Goal: Task Accomplishment & Management: Manage account settings

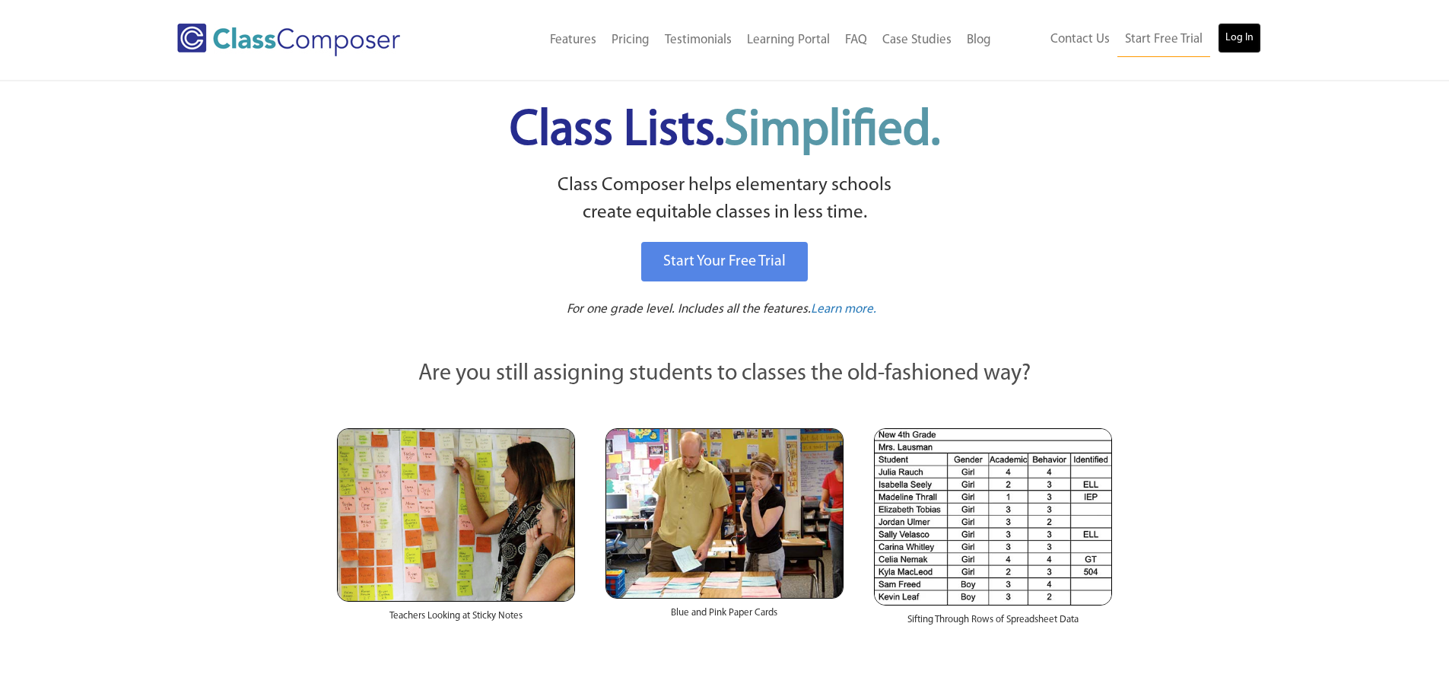
click at [1248, 27] on link "Log In" at bounding box center [1239, 38] width 43 height 30
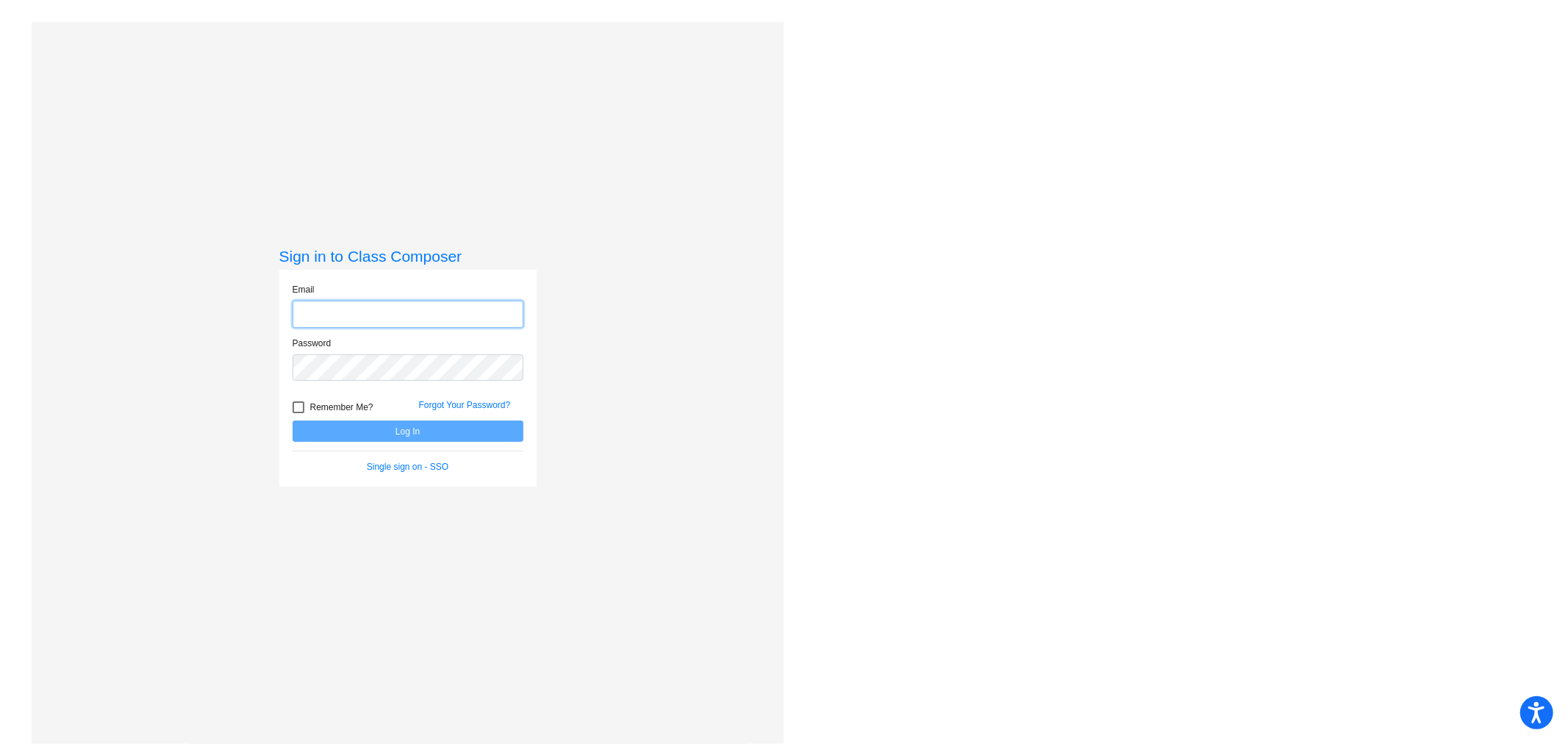
type input "[PERSON_NAME][EMAIL_ADDRESS][PERSON_NAME][DOMAIN_NAME]"
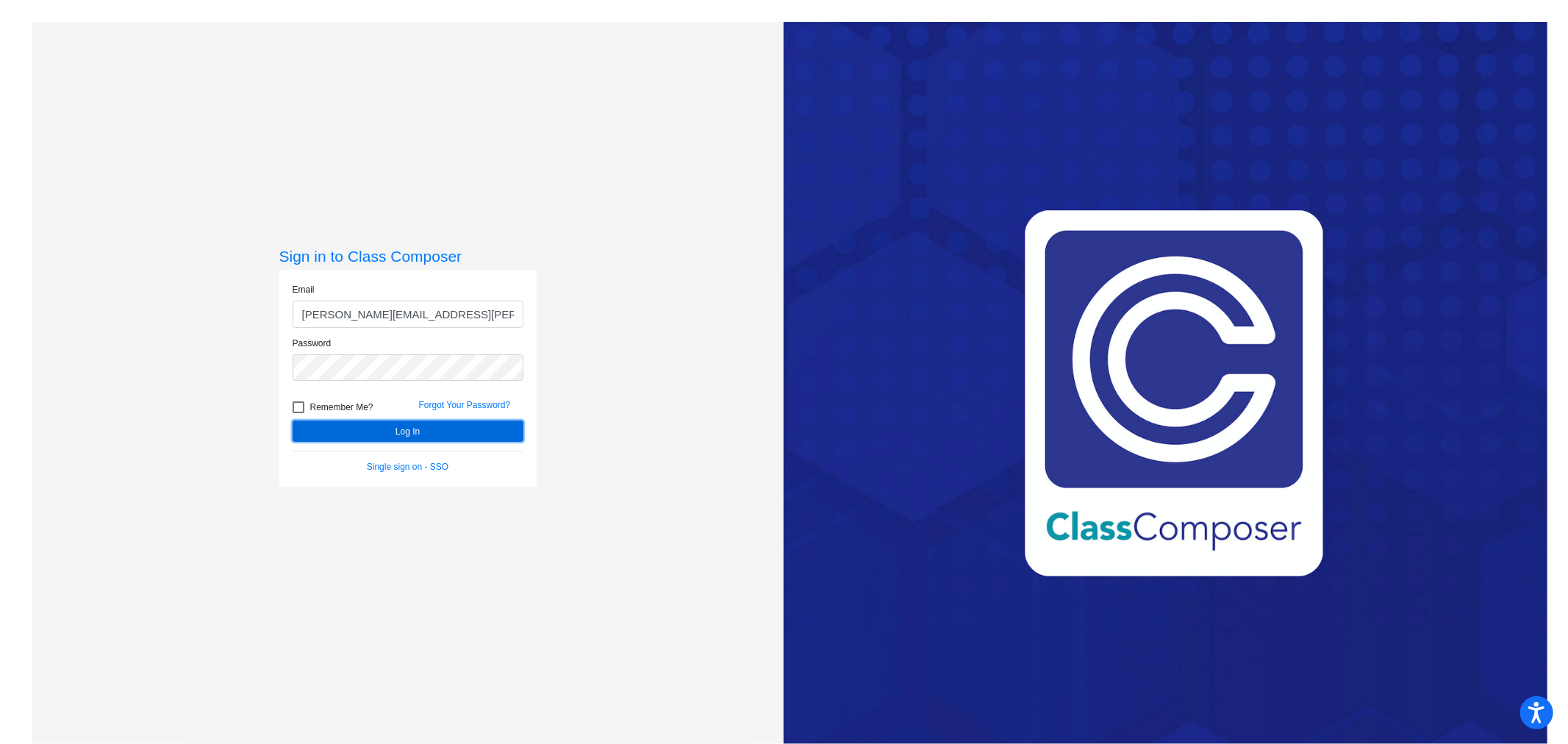
click at [413, 432] on button "Log In" at bounding box center [408, 431] width 231 height 21
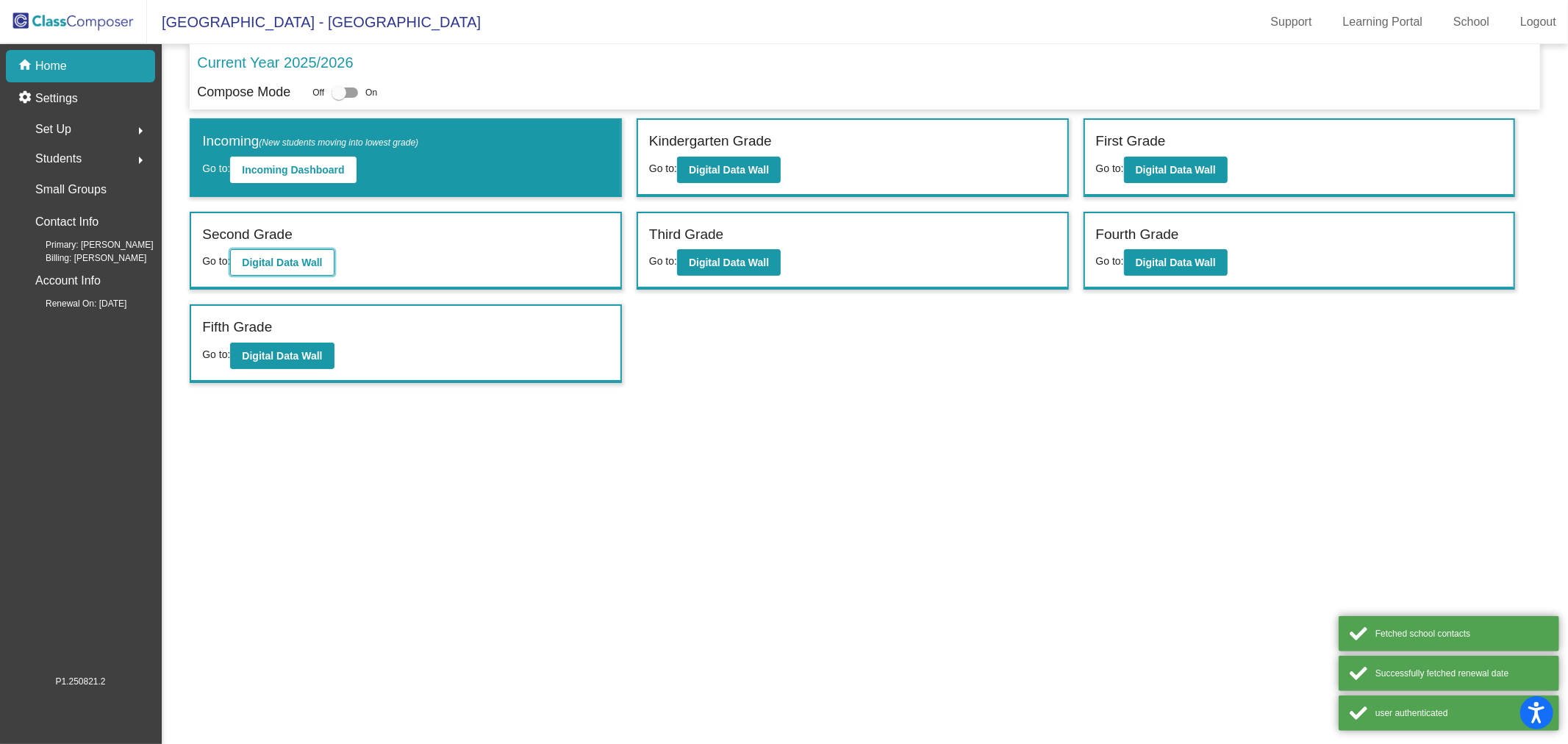
click at [299, 268] on button "Digital Data Wall" at bounding box center [281, 262] width 103 height 26
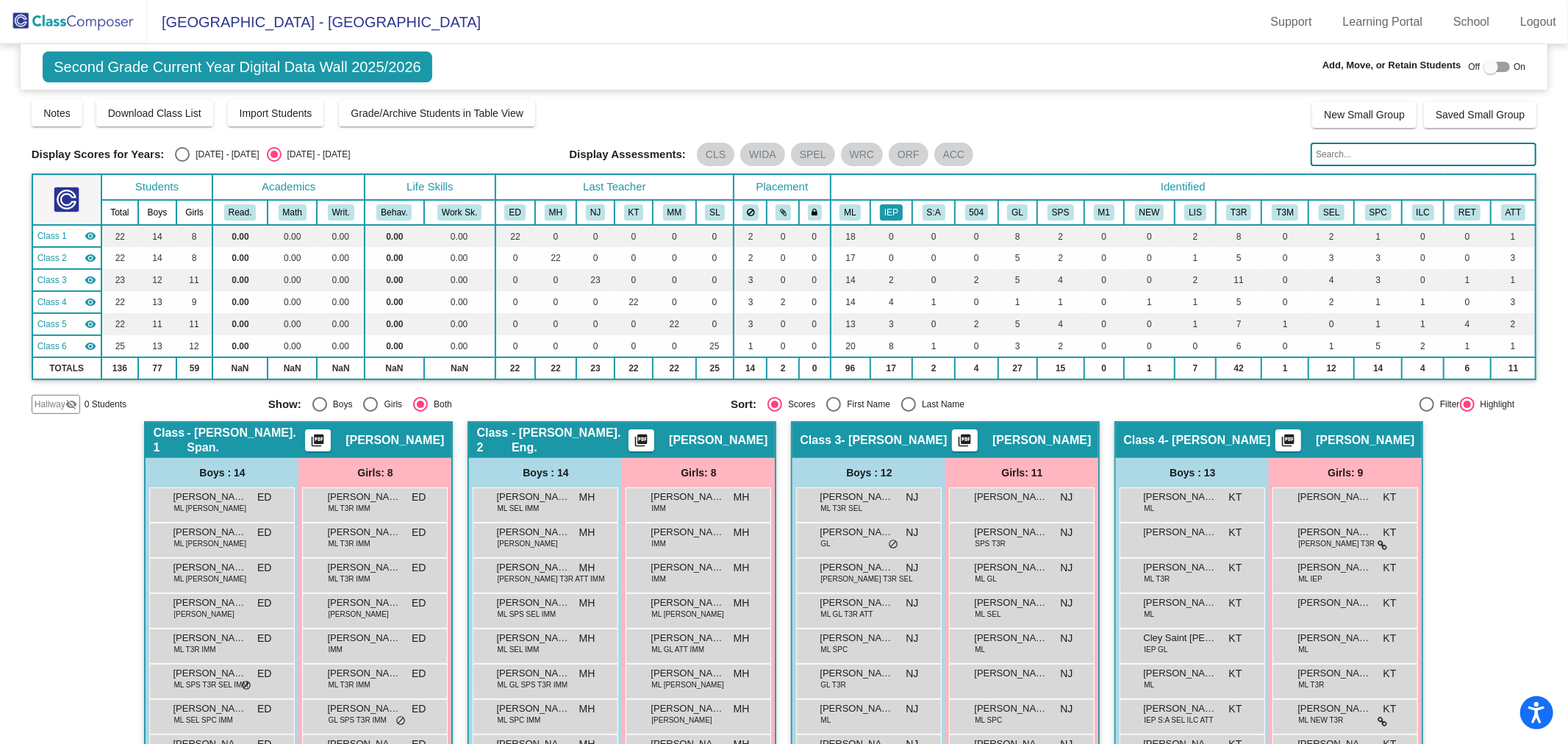
click at [888, 215] on button "IEP" at bounding box center [892, 213] width 23 height 16
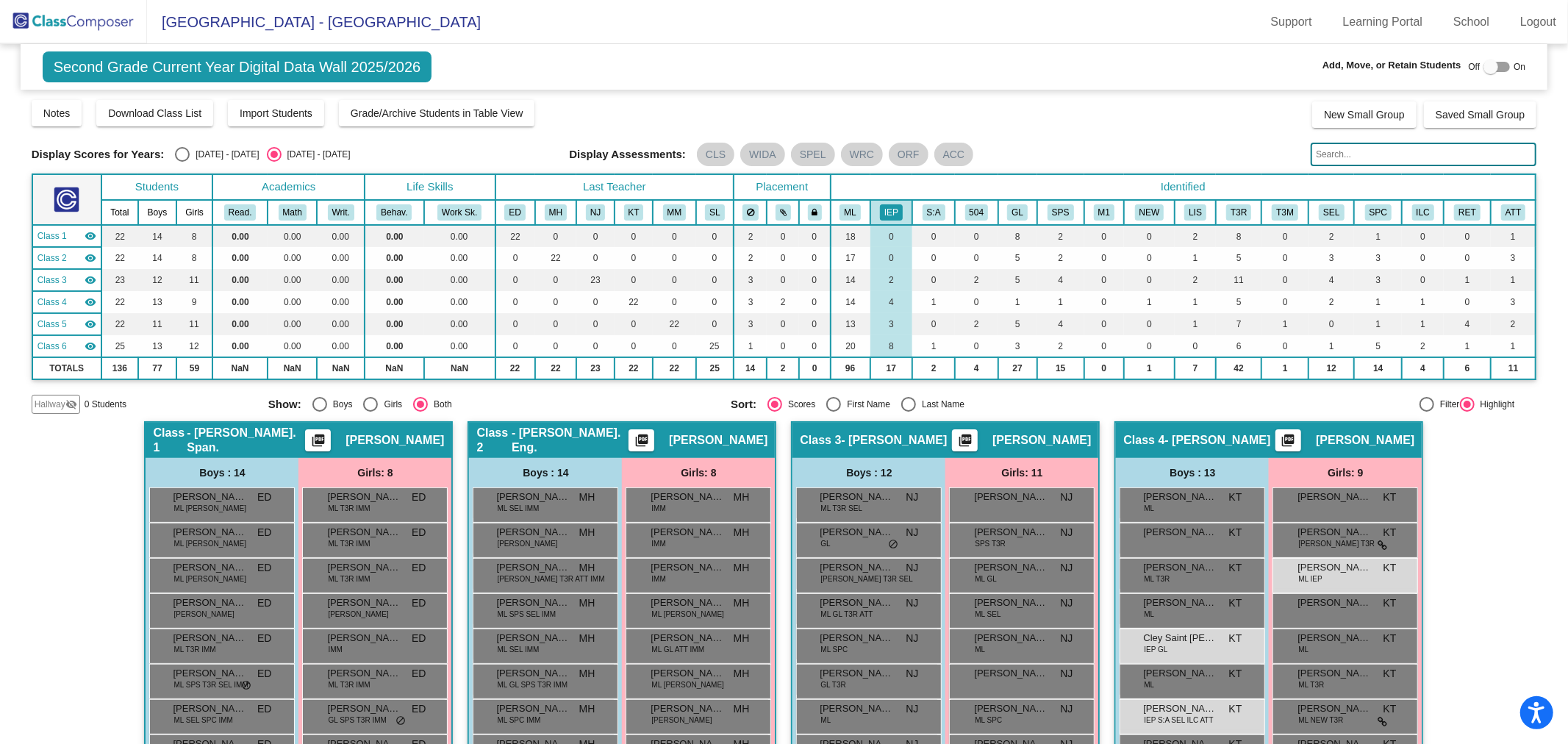
click at [65, 23] on img at bounding box center [73, 21] width 147 height 43
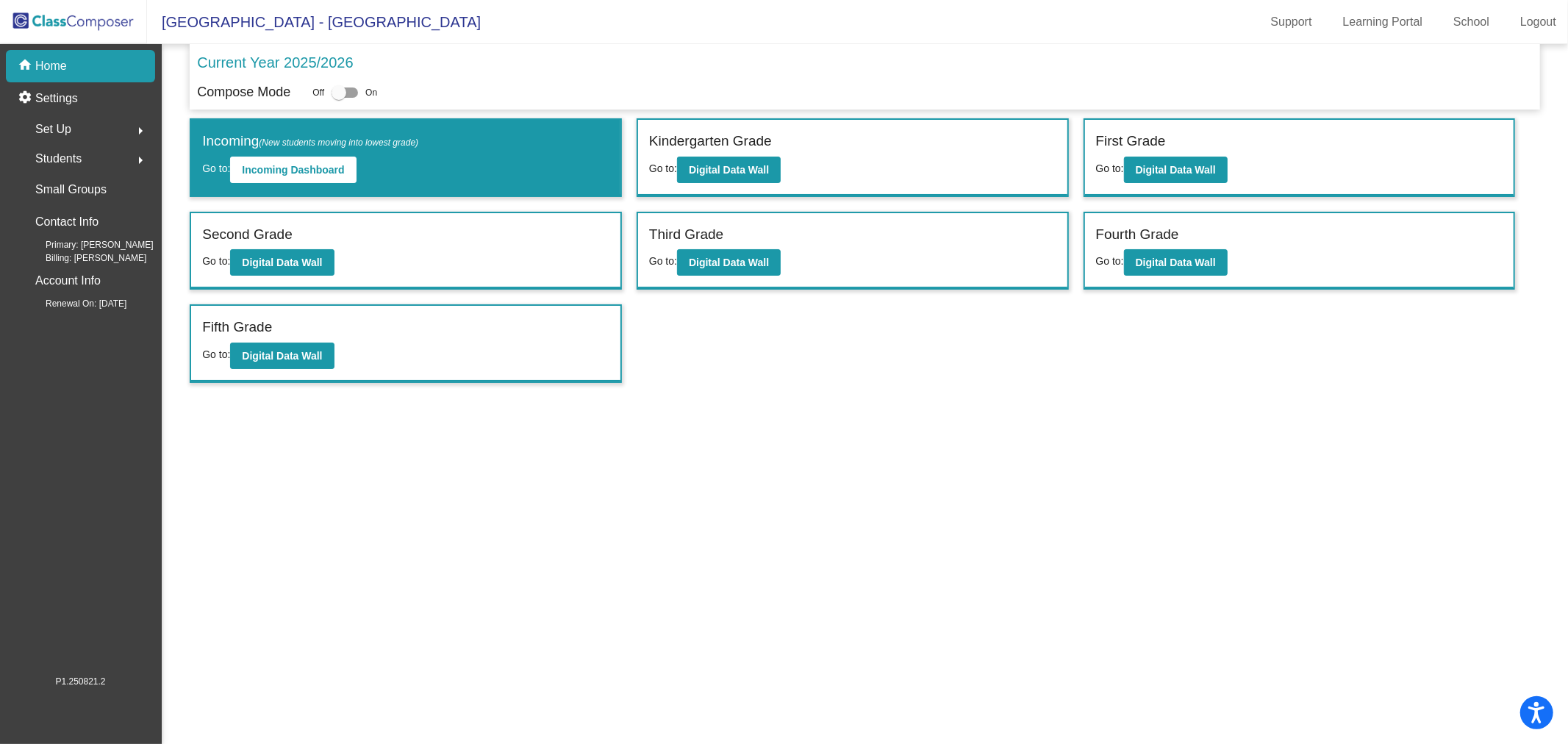
click at [86, 130] on div "Set Up arrow_right" at bounding box center [84, 129] width 140 height 29
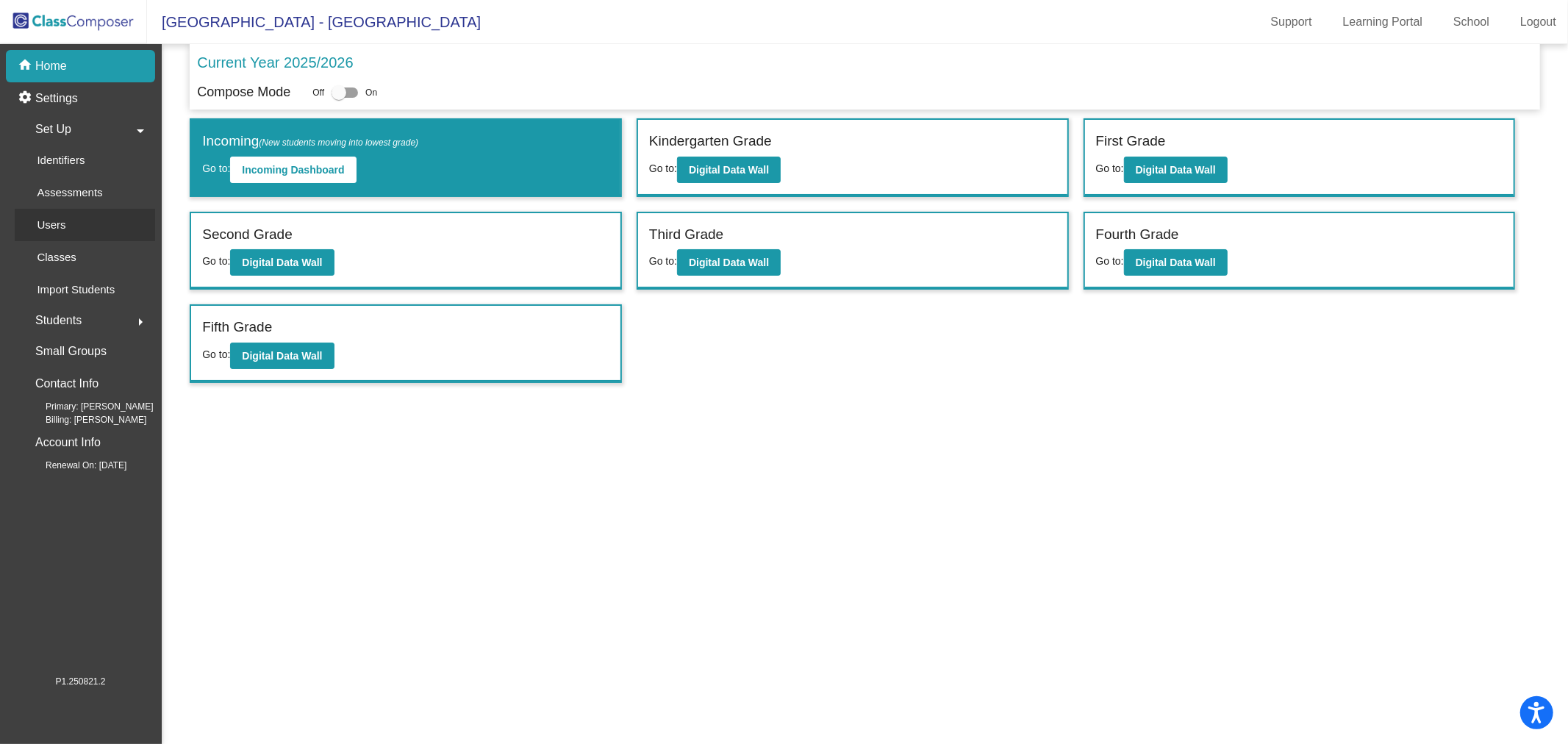
click at [68, 226] on div "Users" at bounding box center [45, 224] width 63 height 32
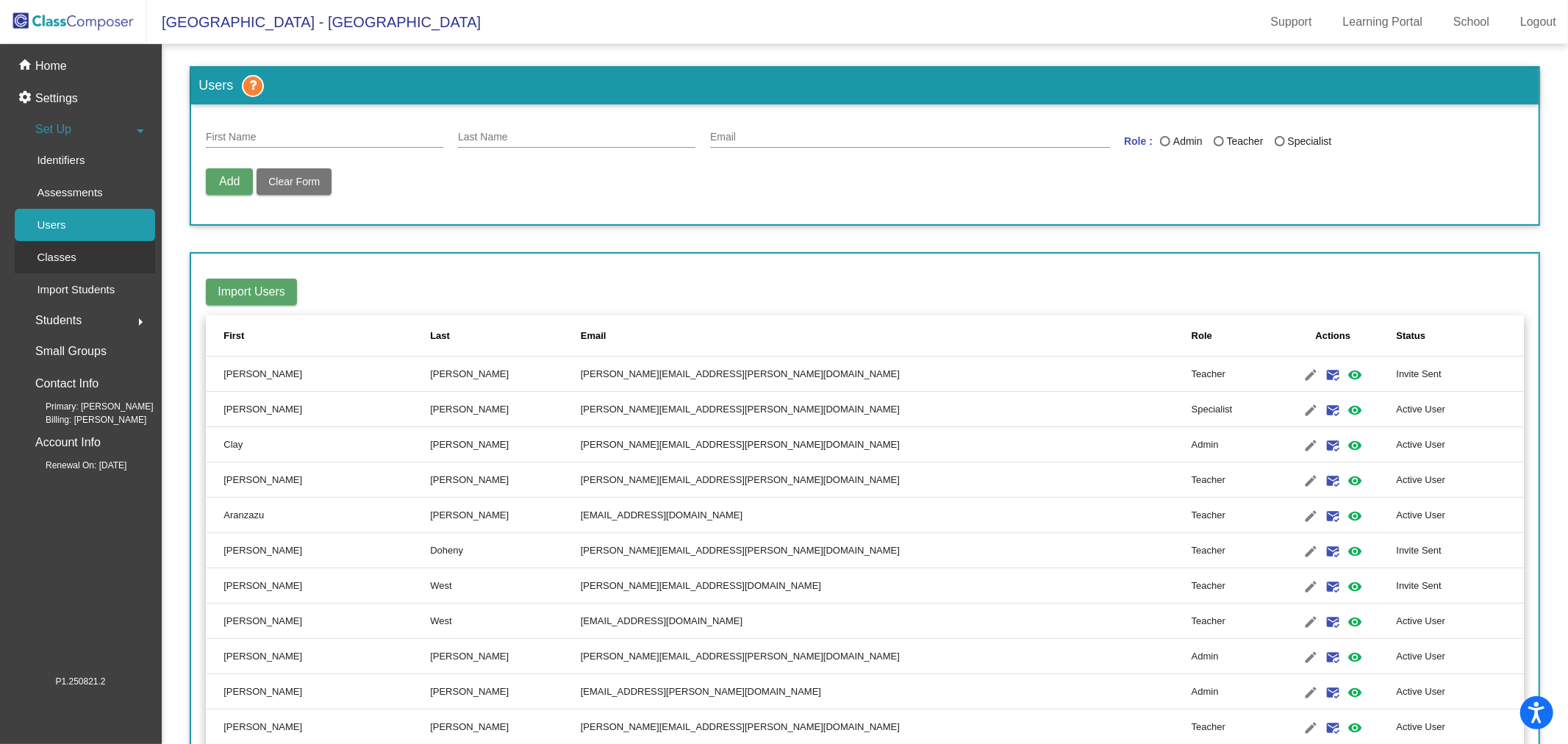
click at [106, 268] on link "Classes" at bounding box center [84, 257] width 140 height 32
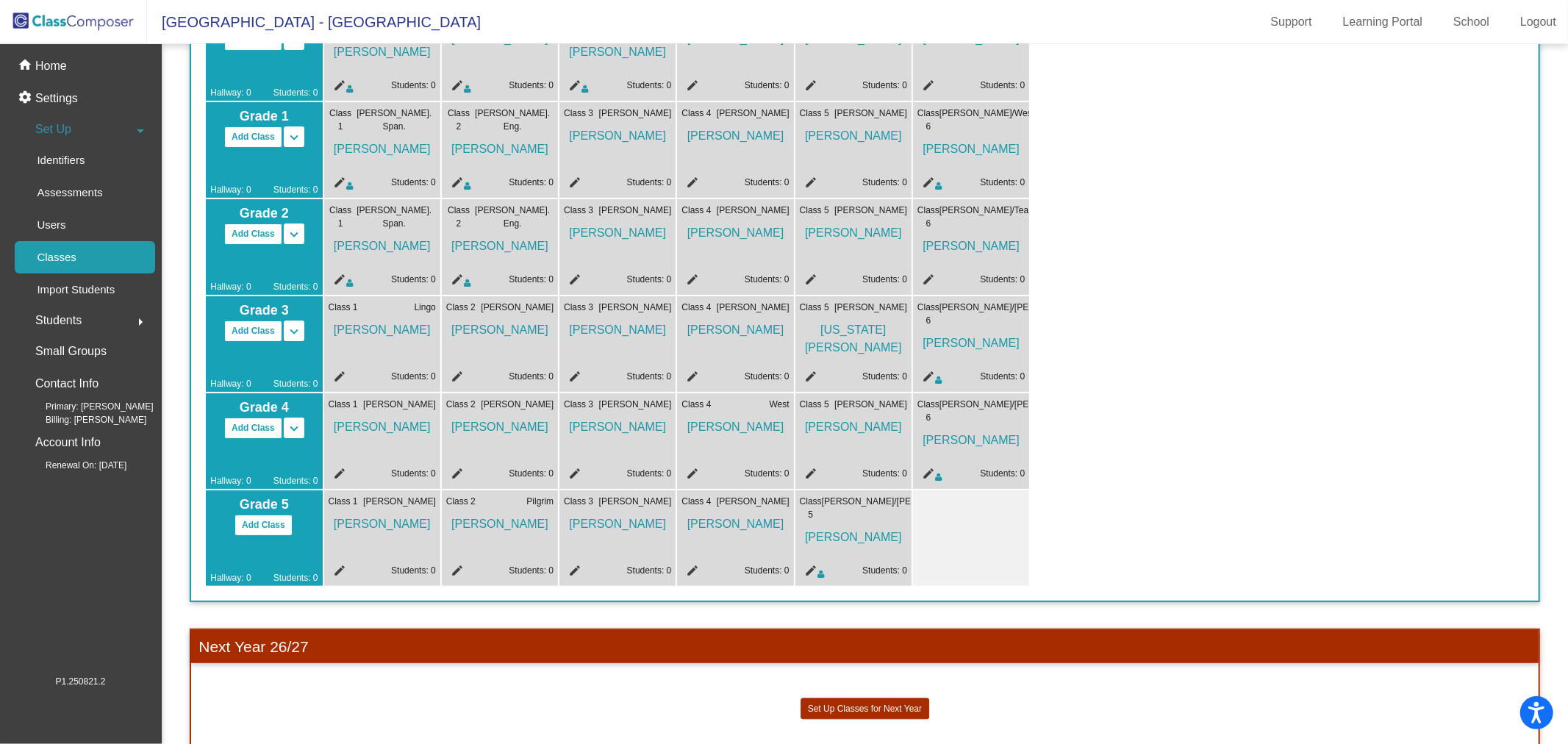
scroll to position [177, 0]
click at [55, 226] on p "Users" at bounding box center [51, 225] width 29 height 17
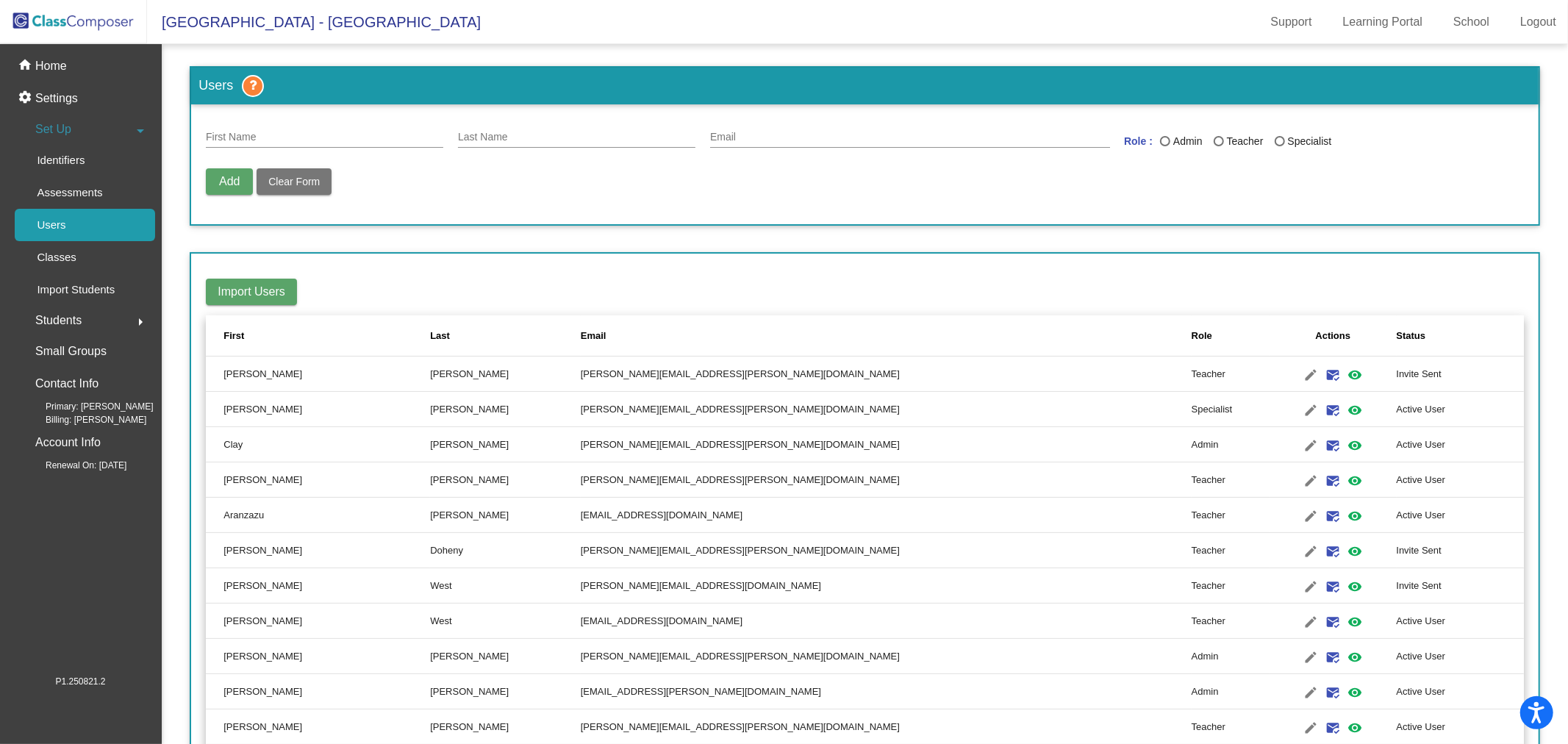
click at [327, 123] on div "First Name" at bounding box center [325, 133] width 238 height 29
type input "Shirena"
type input "[PERSON_NAME]"
type input "[EMAIL_ADDRESS][PERSON_NAME][DOMAIN_NAME]"
click at [1251, 147] on div "Teacher" at bounding box center [1243, 141] width 40 height 15
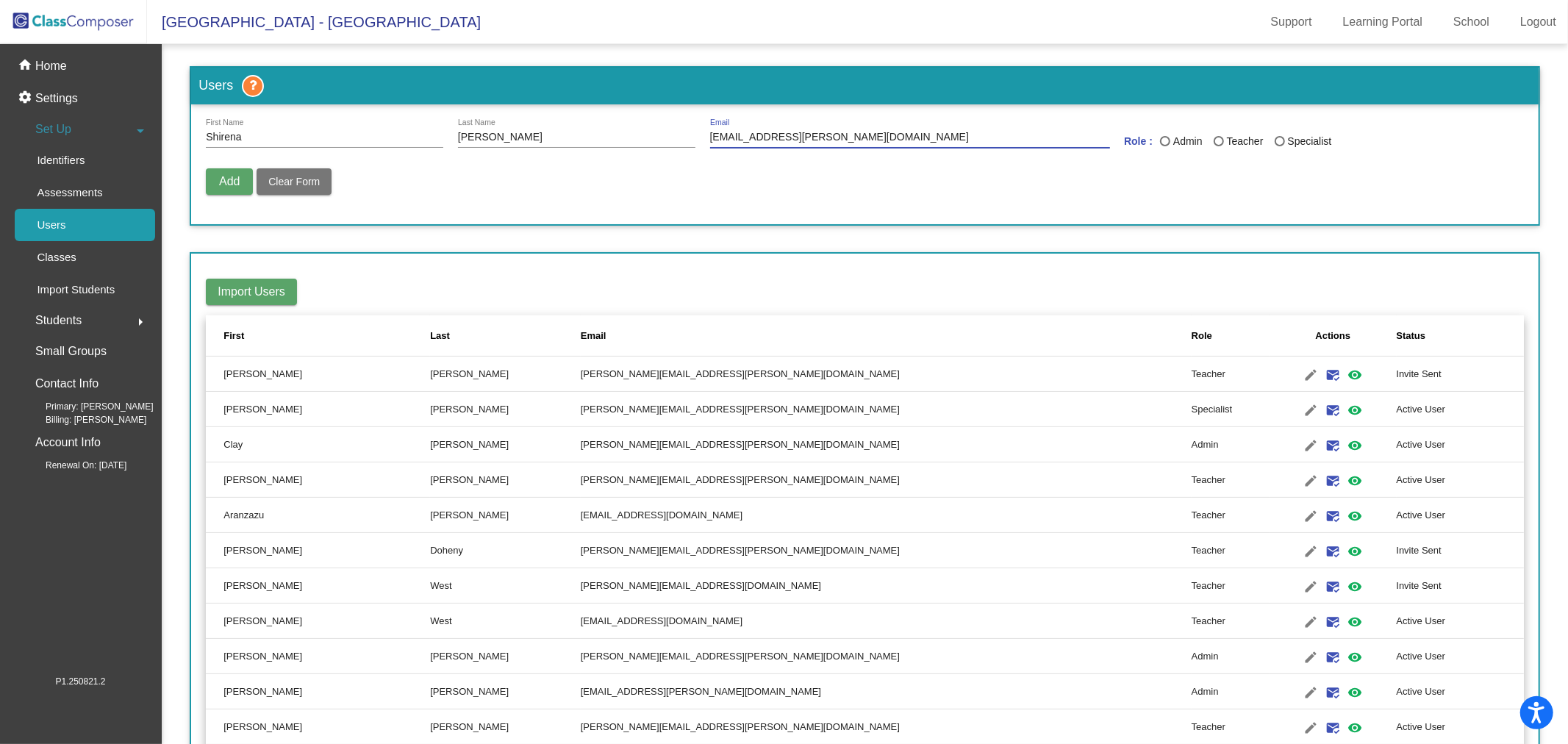
click at [1219, 147] on input "Teacher" at bounding box center [1218, 146] width 1 height 1
radio input "true"
click at [226, 186] on span "Add" at bounding box center [229, 181] width 20 height 13
radio input "false"
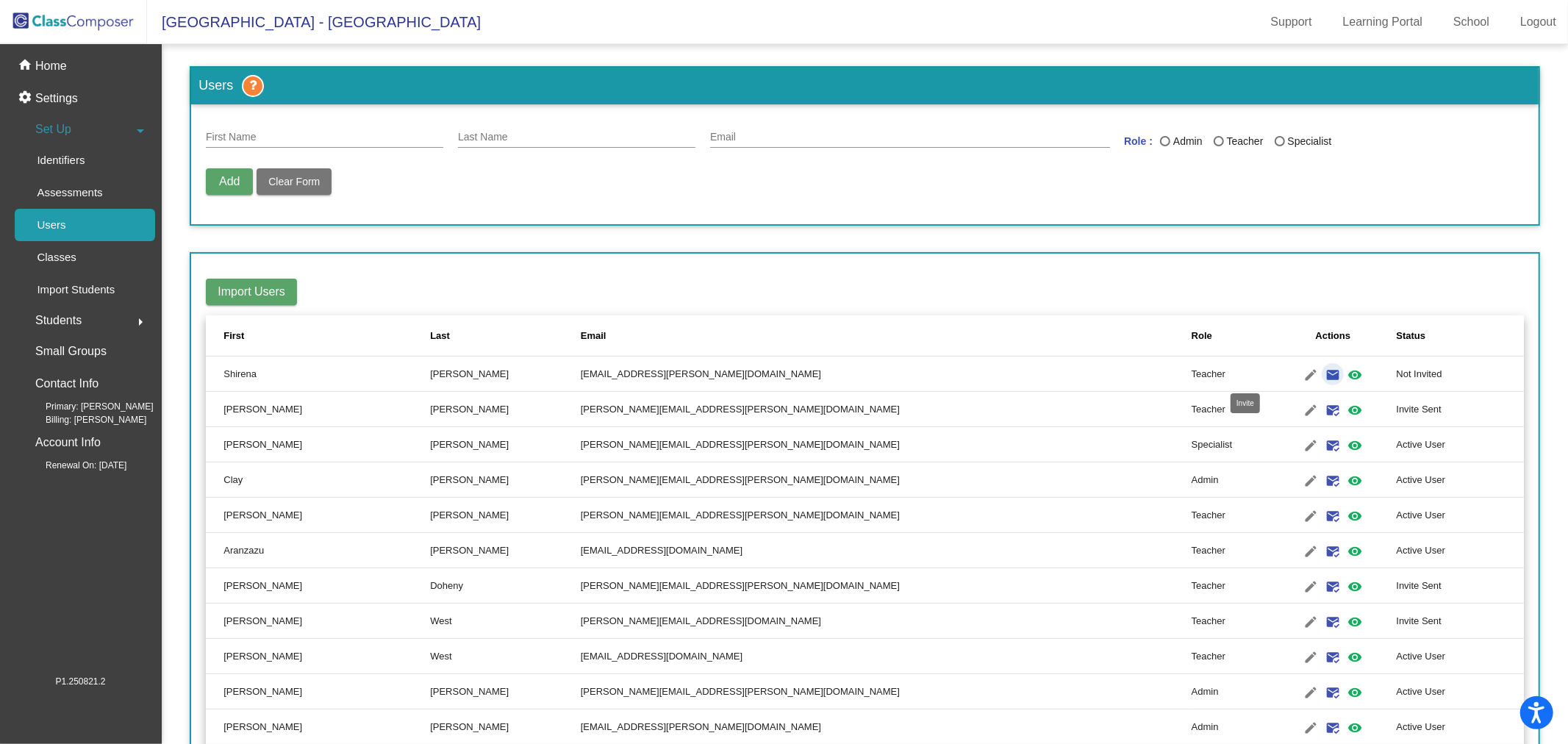
click at [1324, 375] on mat-icon "email" at bounding box center [1332, 375] width 17 height 17
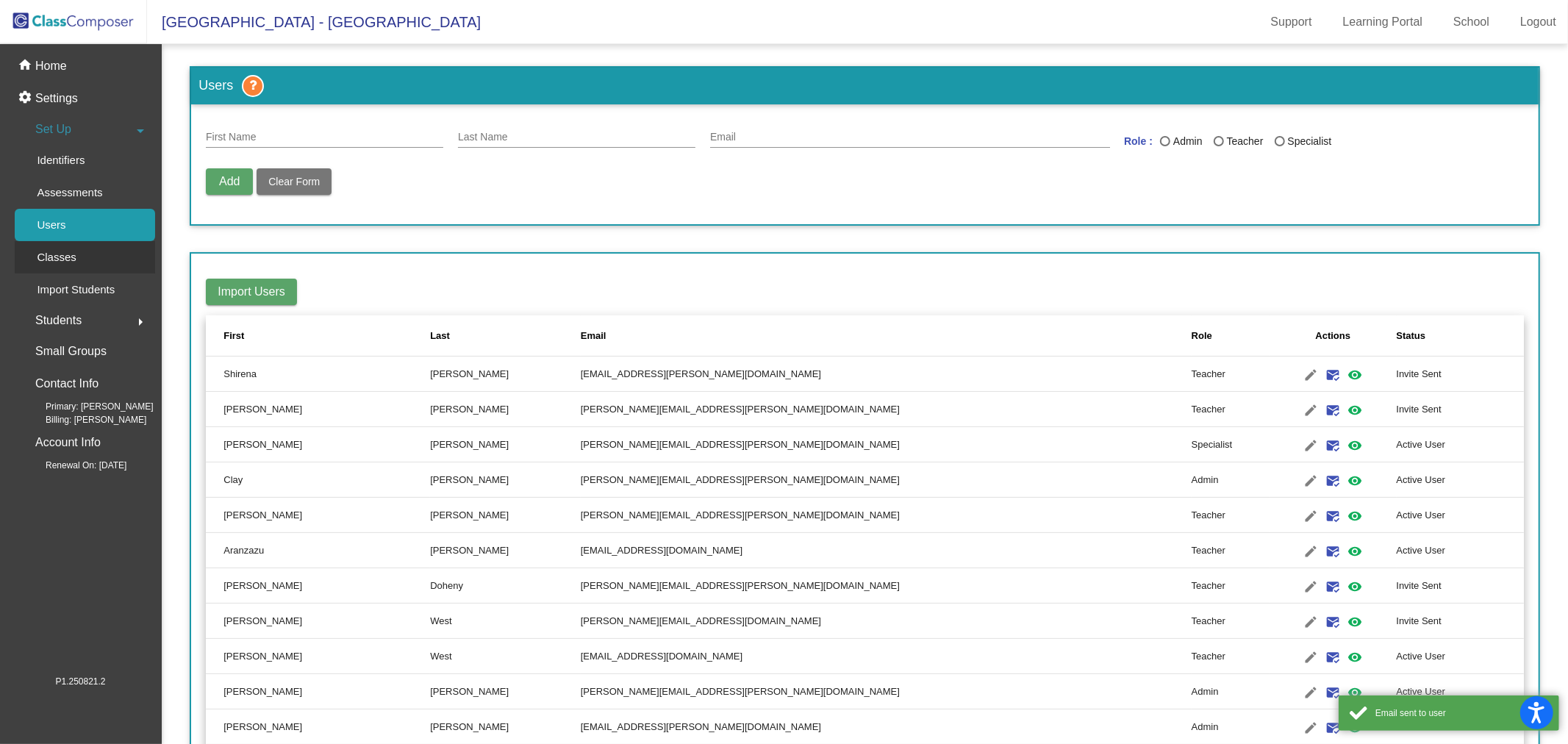
click at [73, 259] on p "Classes" at bounding box center [56, 257] width 39 height 17
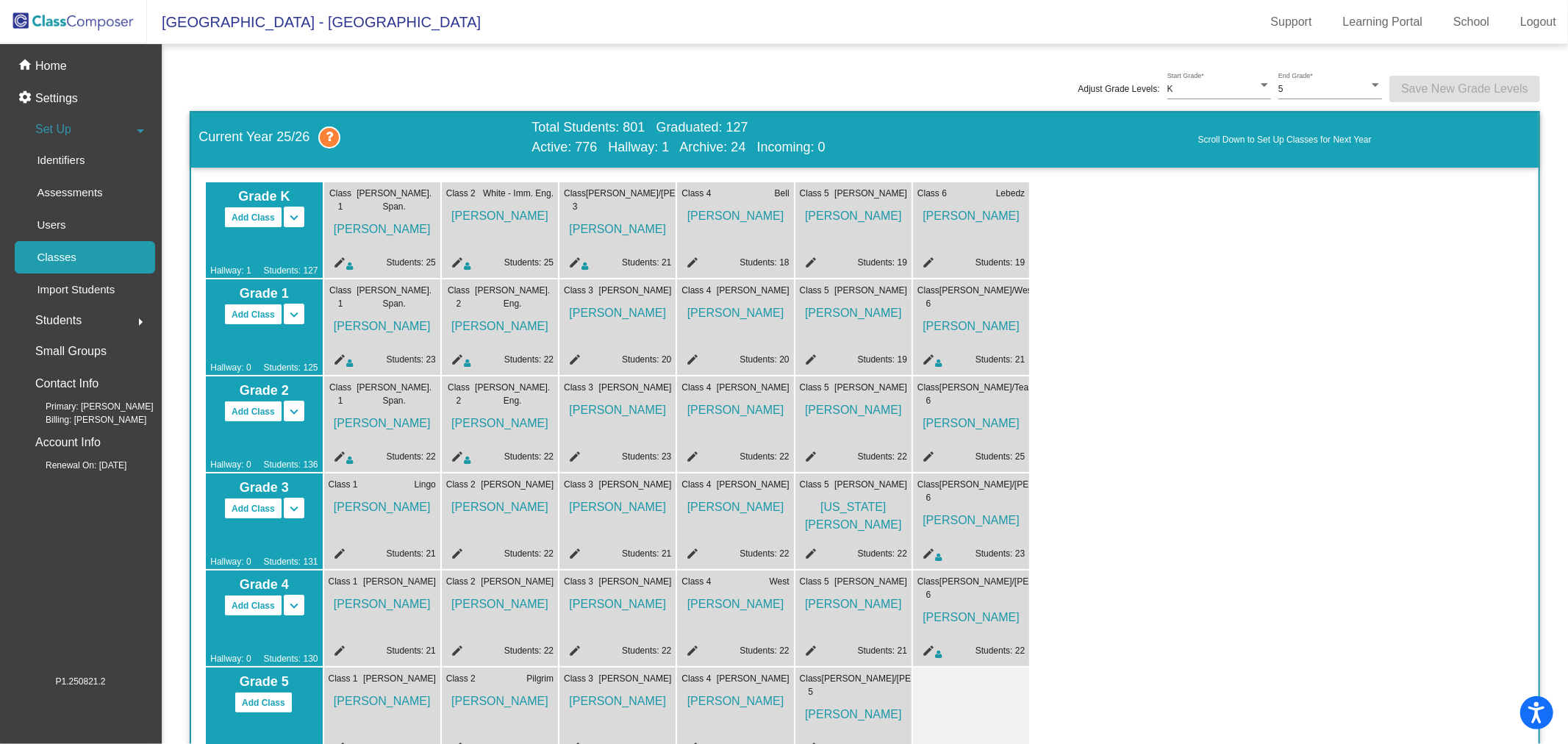
click at [927, 459] on mat-icon "edit" at bounding box center [927, 459] width 17 height 17
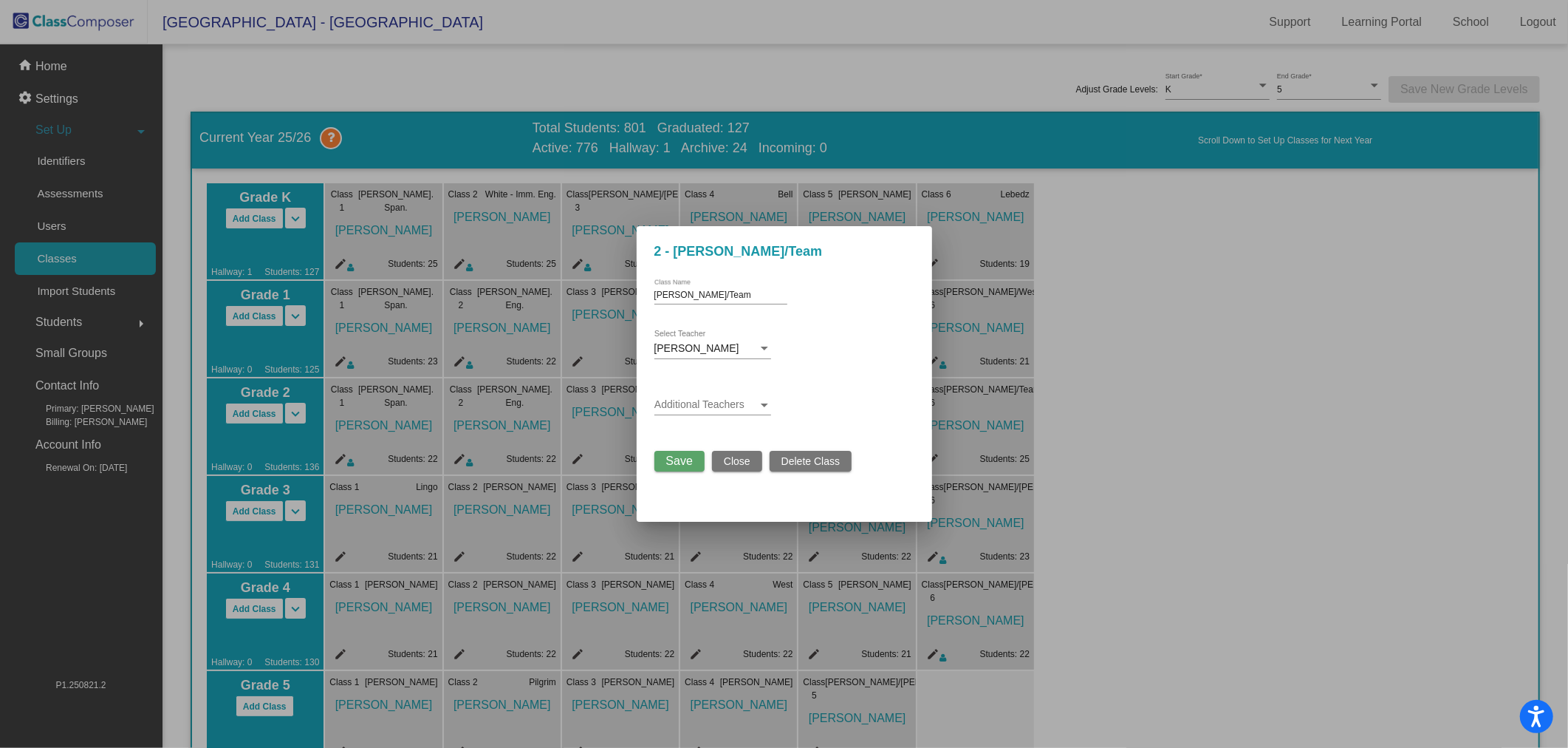
click at [739, 410] on span at bounding box center [706, 405] width 104 height 12
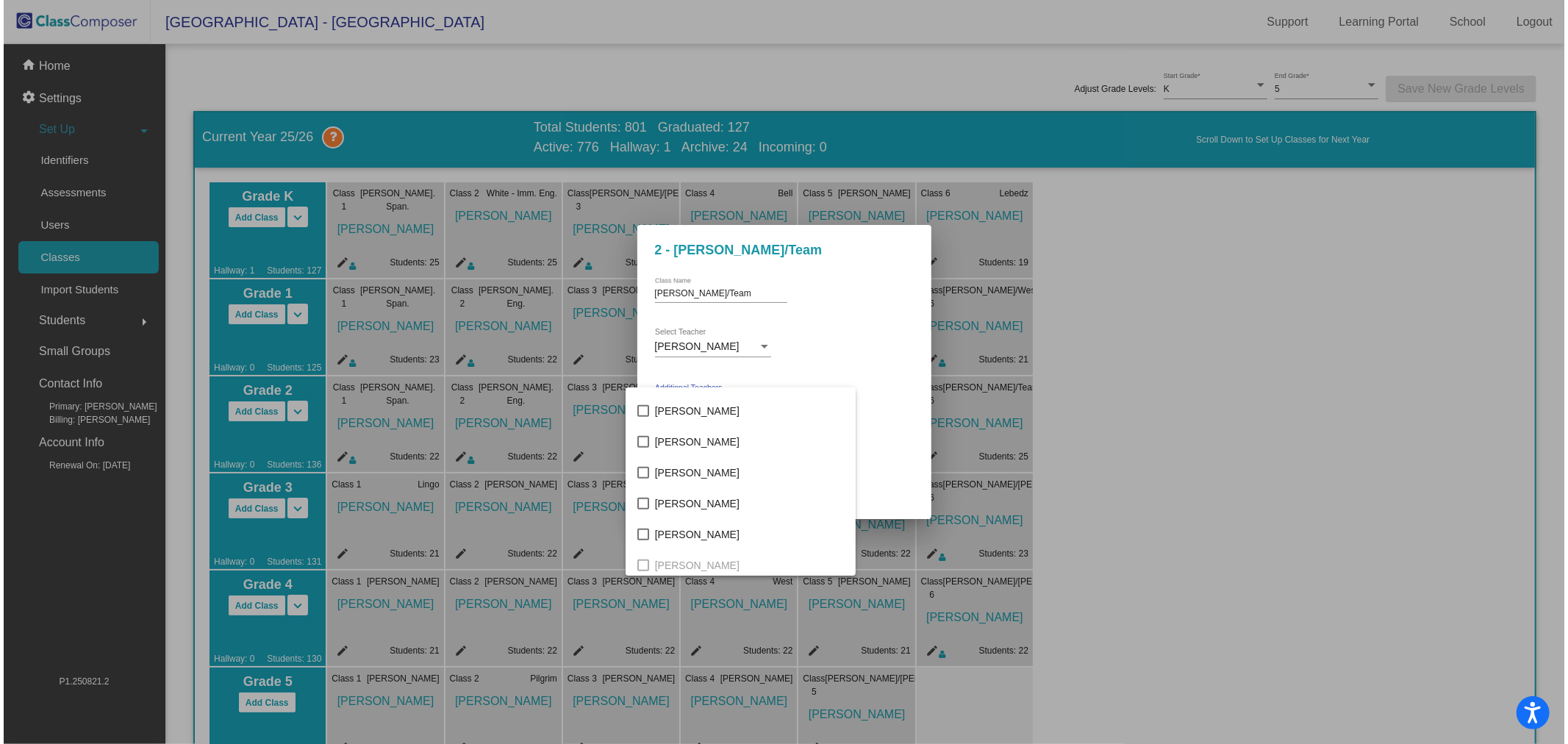
scroll to position [1062, 0]
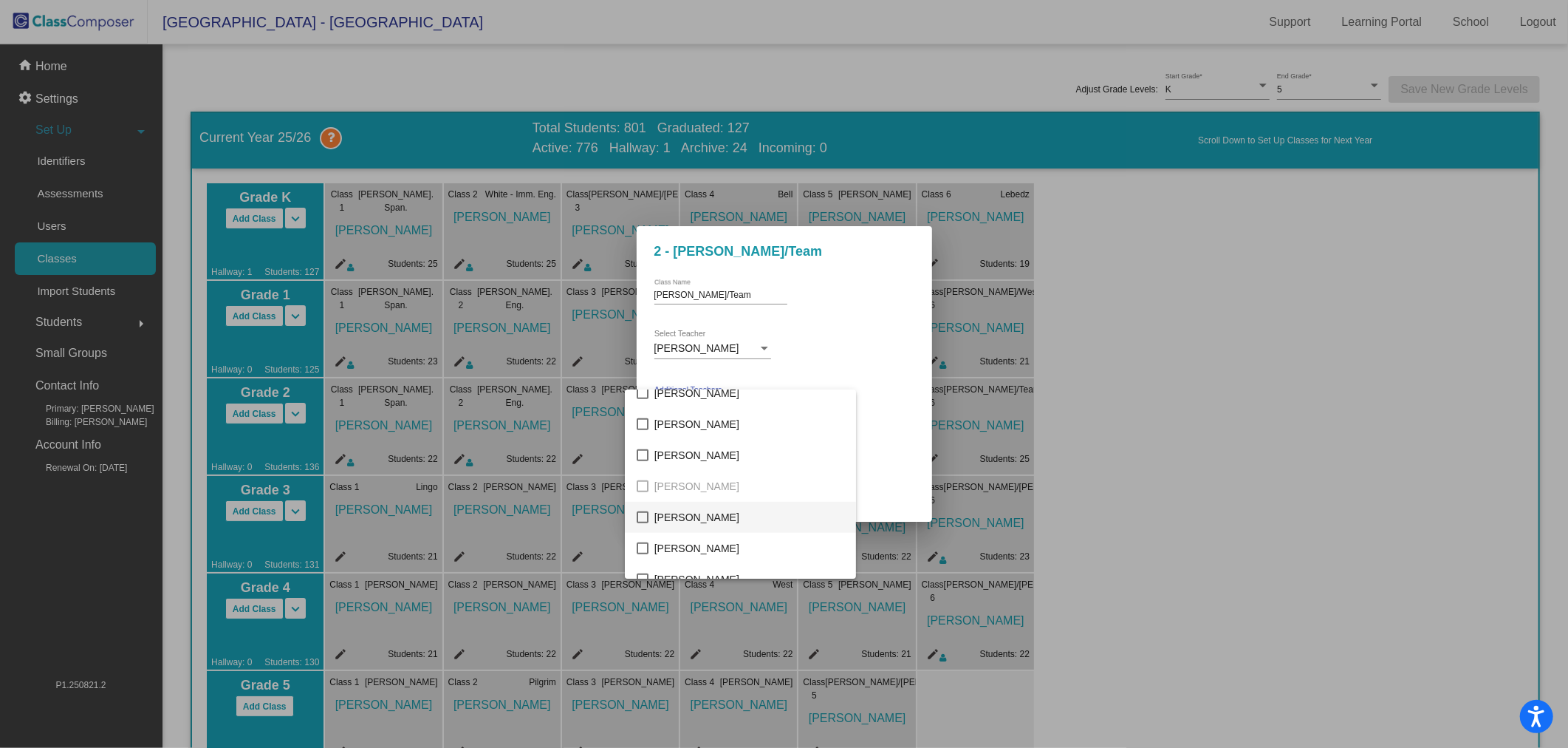
click at [722, 514] on span "[PERSON_NAME]" at bounding box center [750, 518] width 190 height 31
click at [919, 426] on div at bounding box center [784, 374] width 1568 height 748
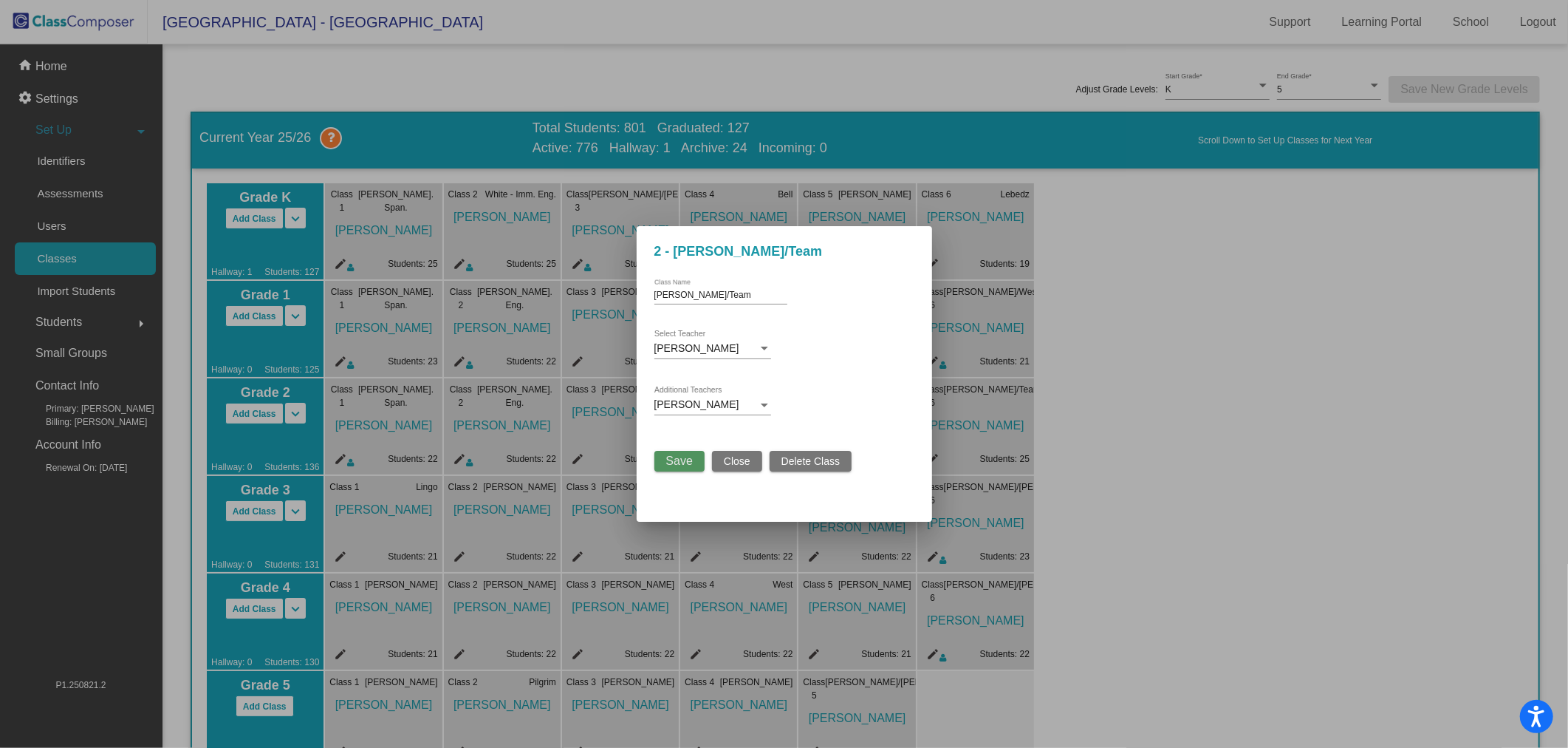
click at [700, 461] on button "Save" at bounding box center [680, 460] width 50 height 20
